Goal: Find specific page/section: Find specific page/section

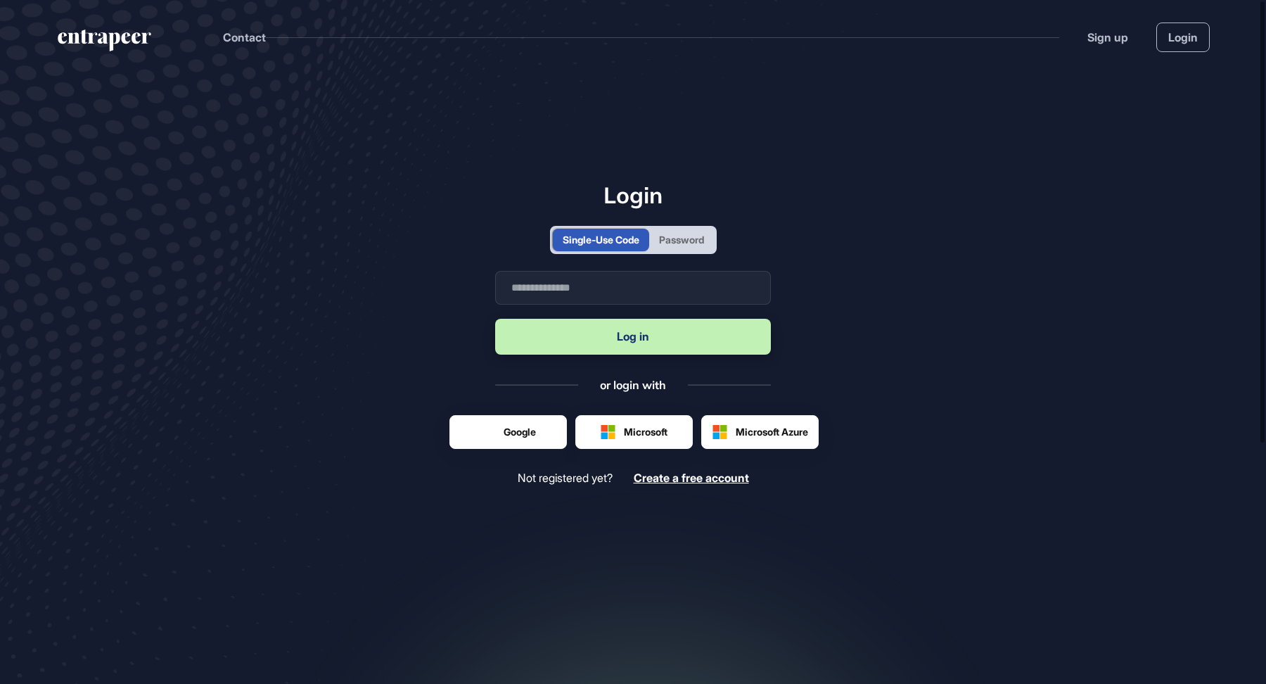
scroll to position [1, 1]
click at [533, 291] on input "text" at bounding box center [633, 288] width 276 height 34
type input "**********"
click at [642, 336] on button "Log in" at bounding box center [633, 337] width 276 height 36
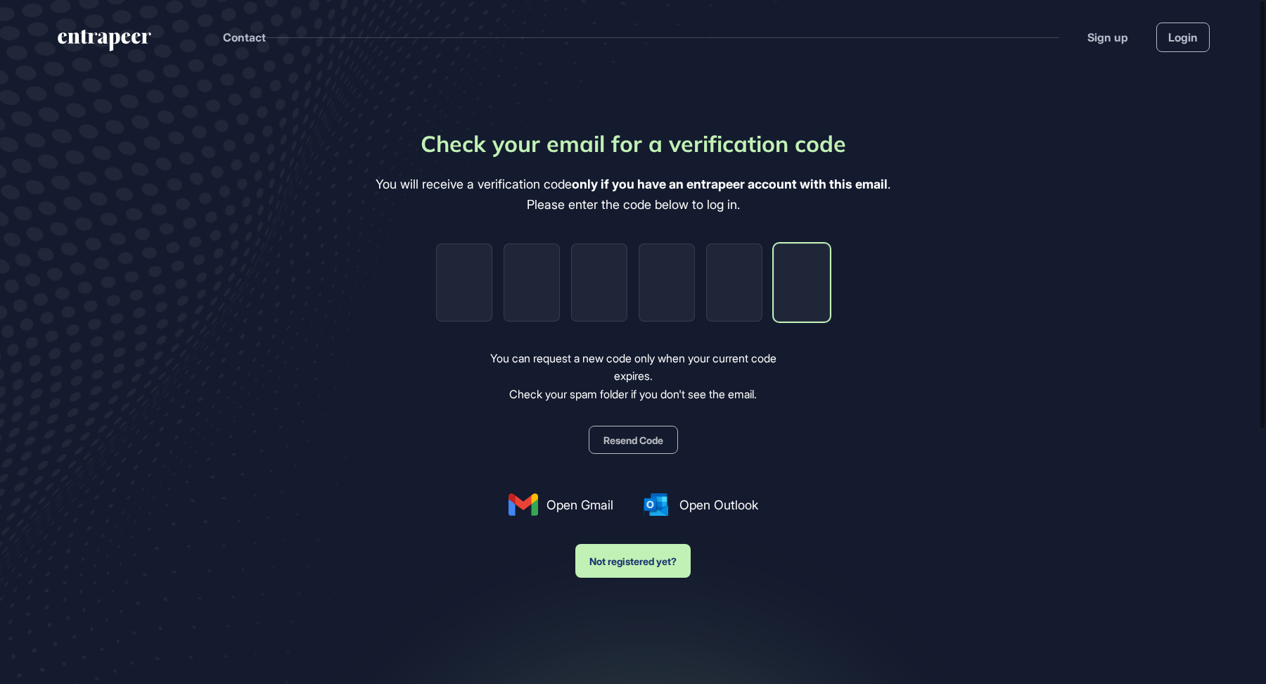
paste input "*"
type input "*"
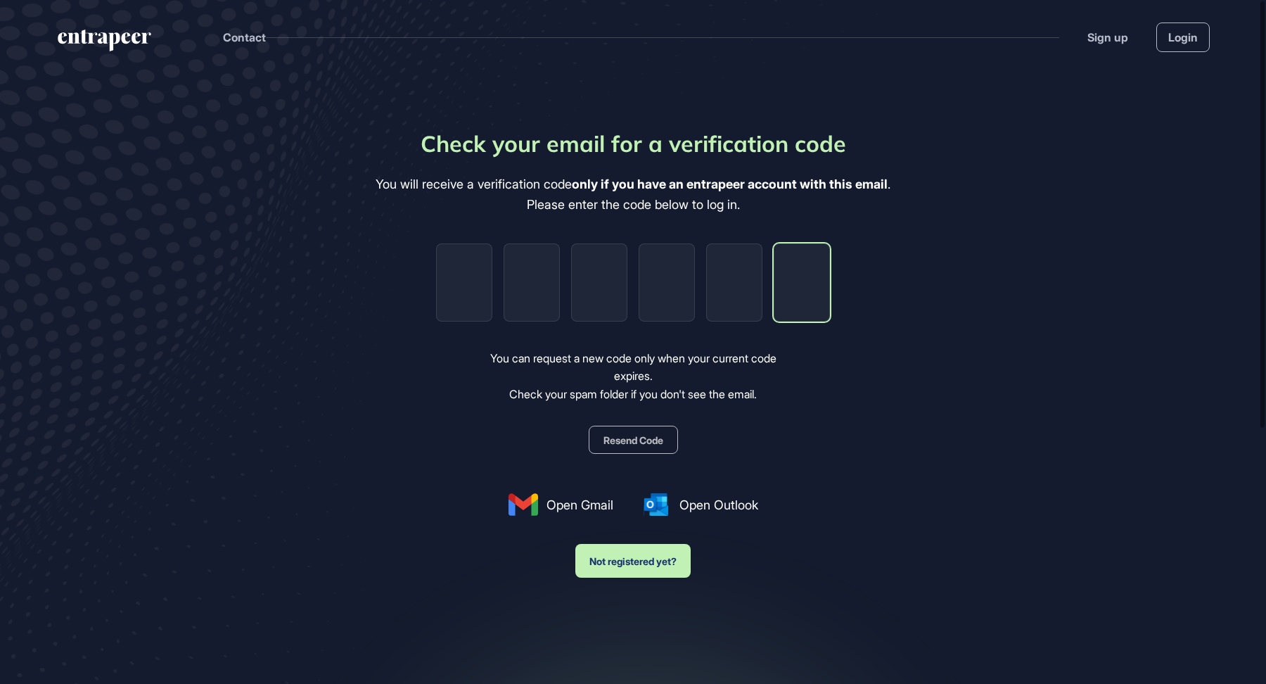
type input "*"
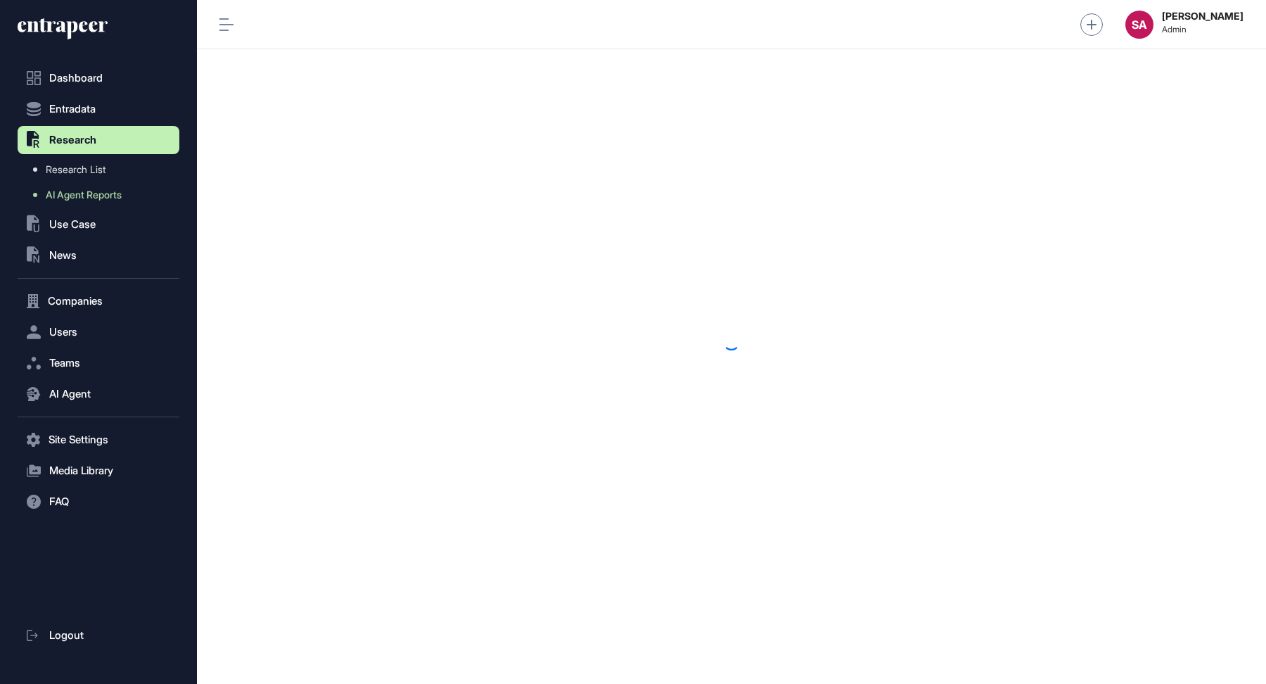
scroll to position [1, 1]
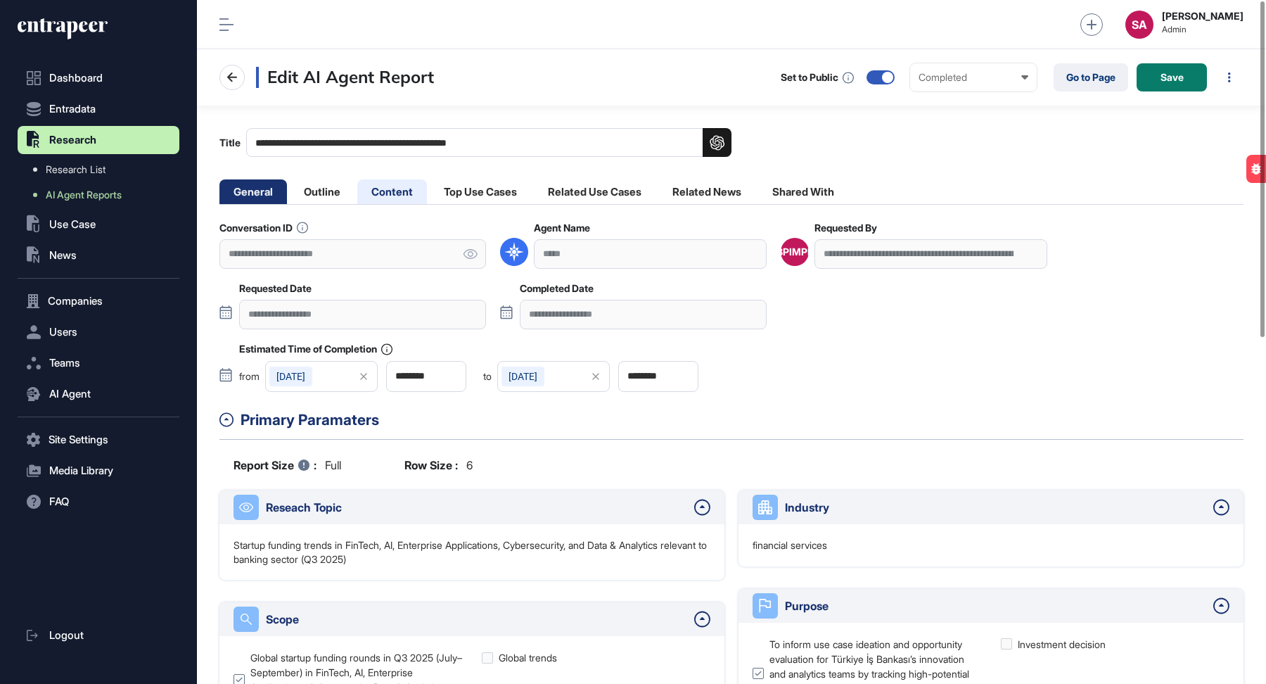
click at [397, 188] on li "Content" at bounding box center [392, 191] width 70 height 25
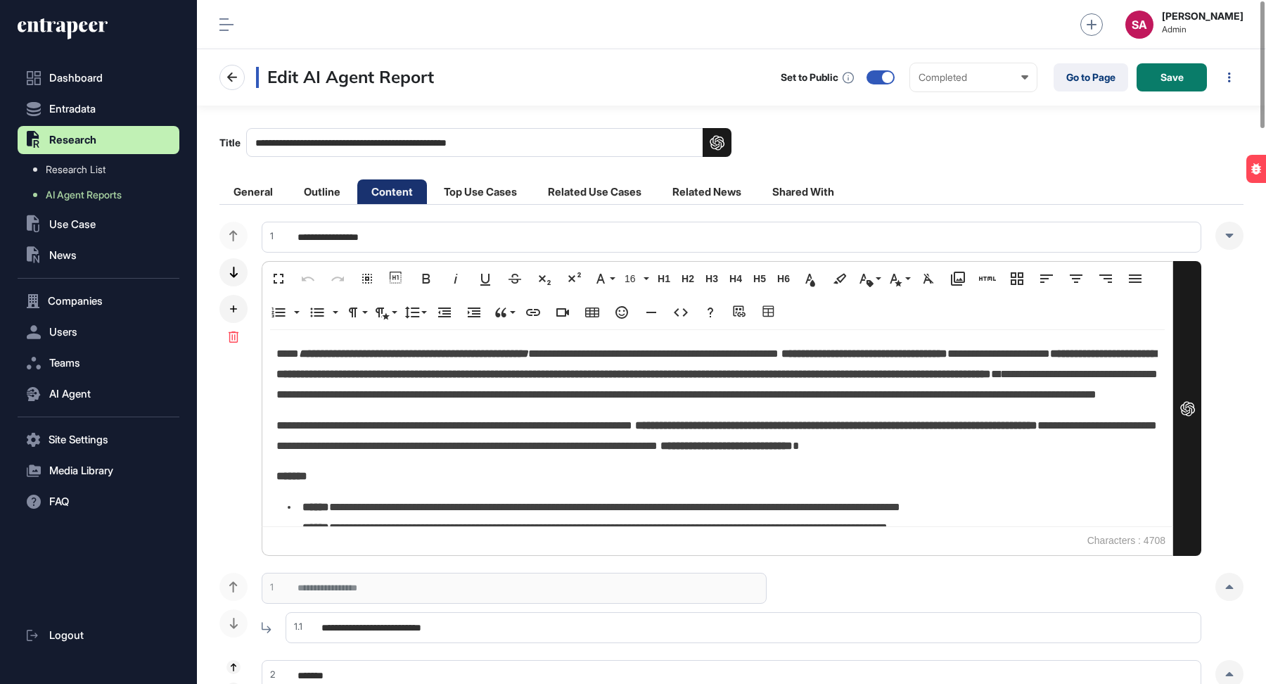
scroll to position [113, 0]
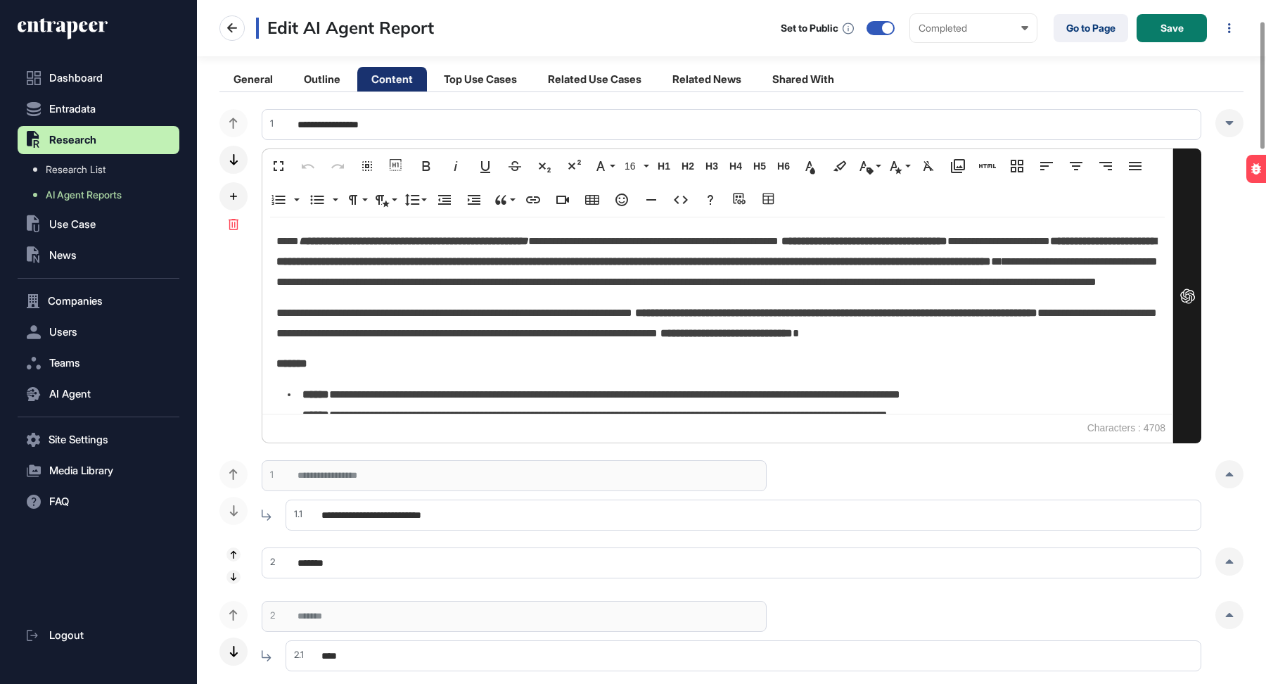
click at [474, 511] on input "**********" at bounding box center [744, 514] width 916 height 31
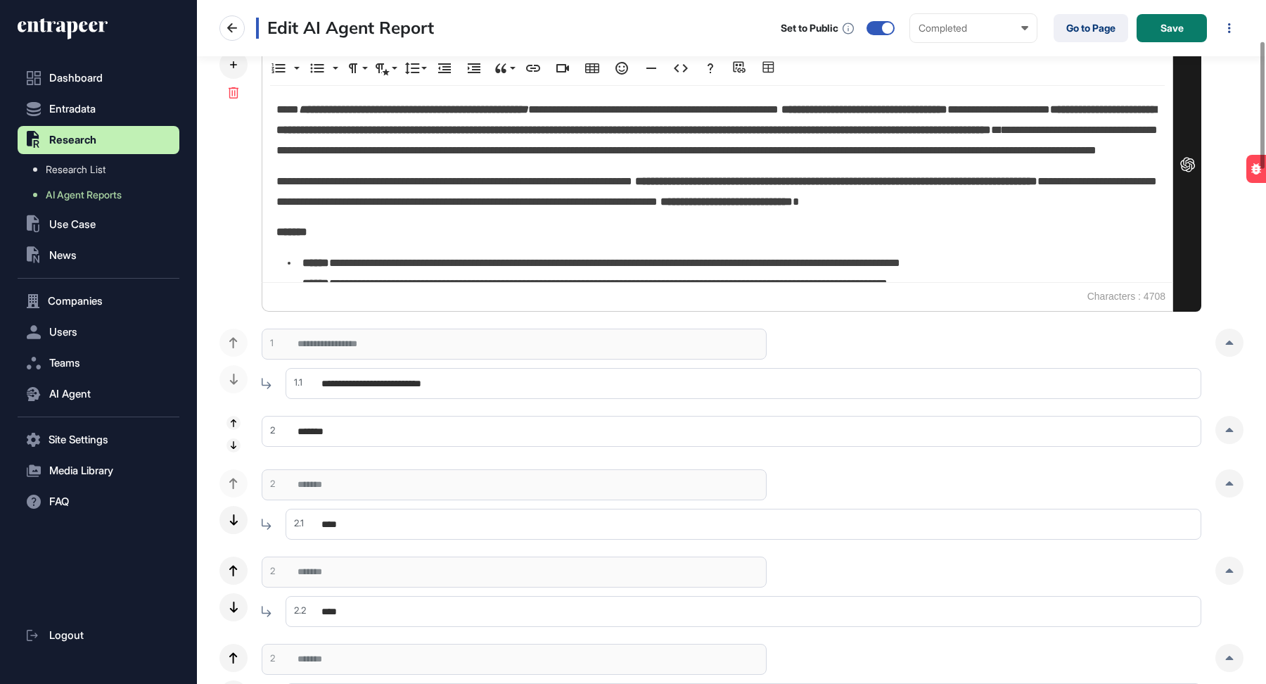
scroll to position [255, 0]
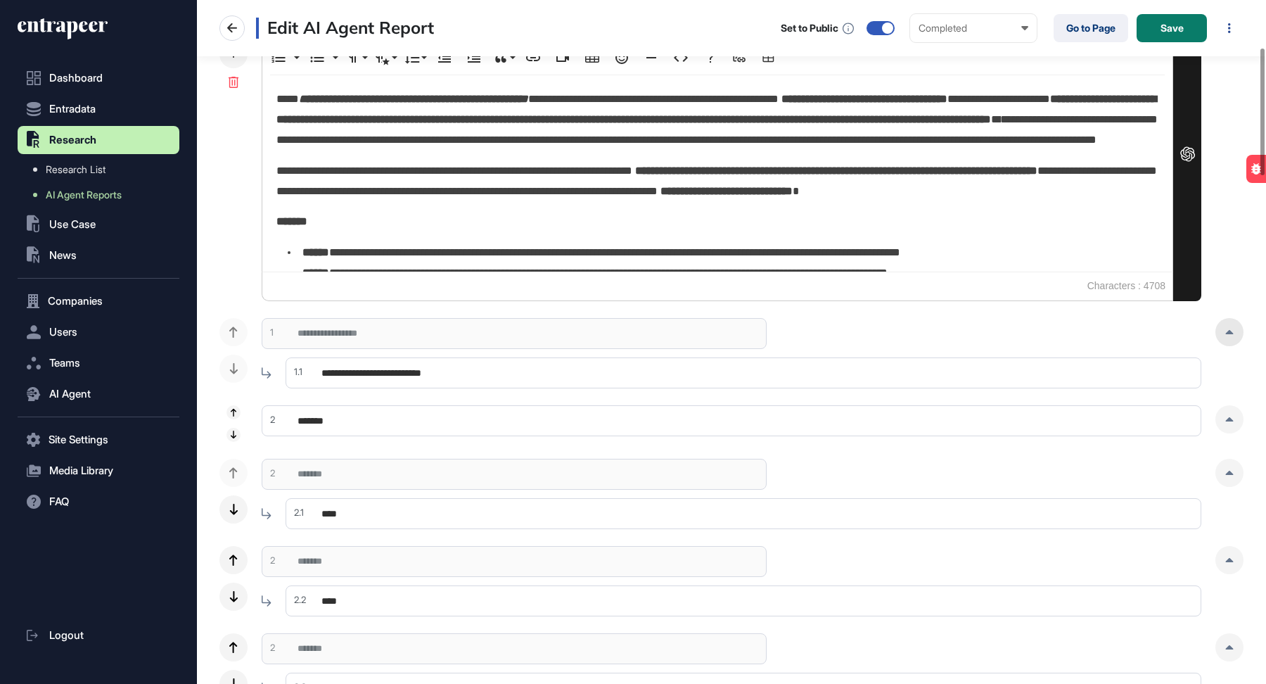
click at [1234, 323] on div at bounding box center [1229, 332] width 28 height 28
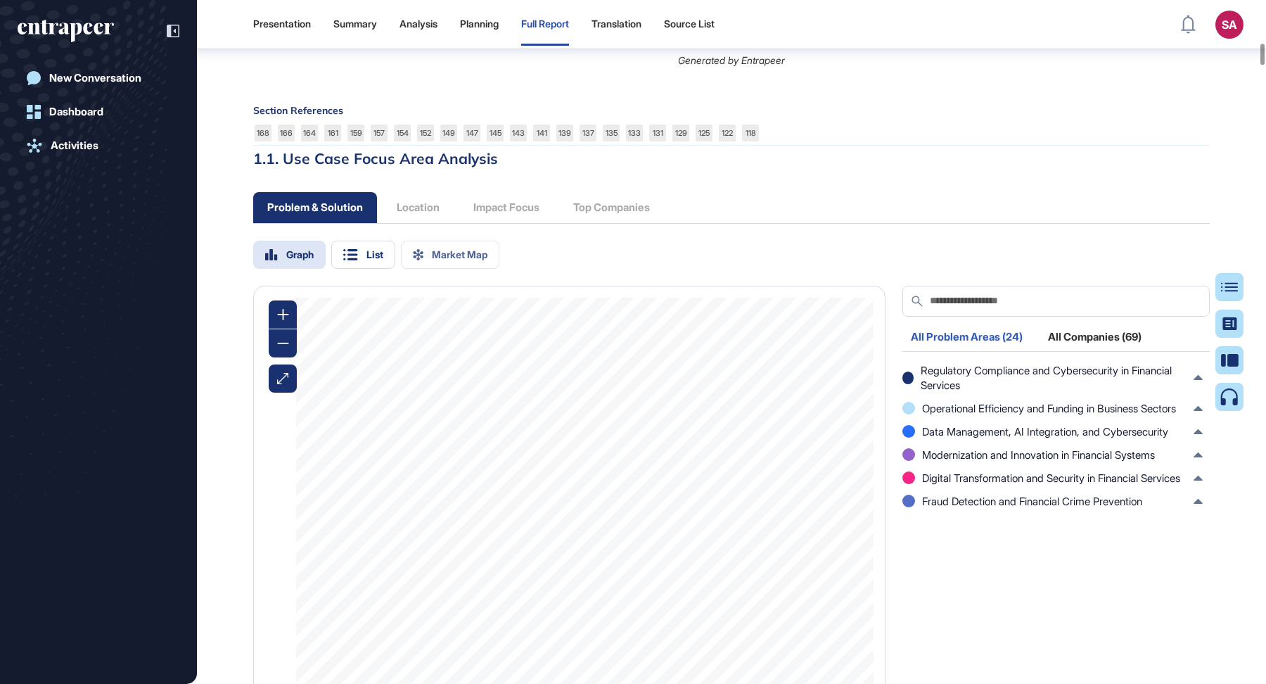
scroll to position [1836, 0]
